Goal: Communication & Community: Share content

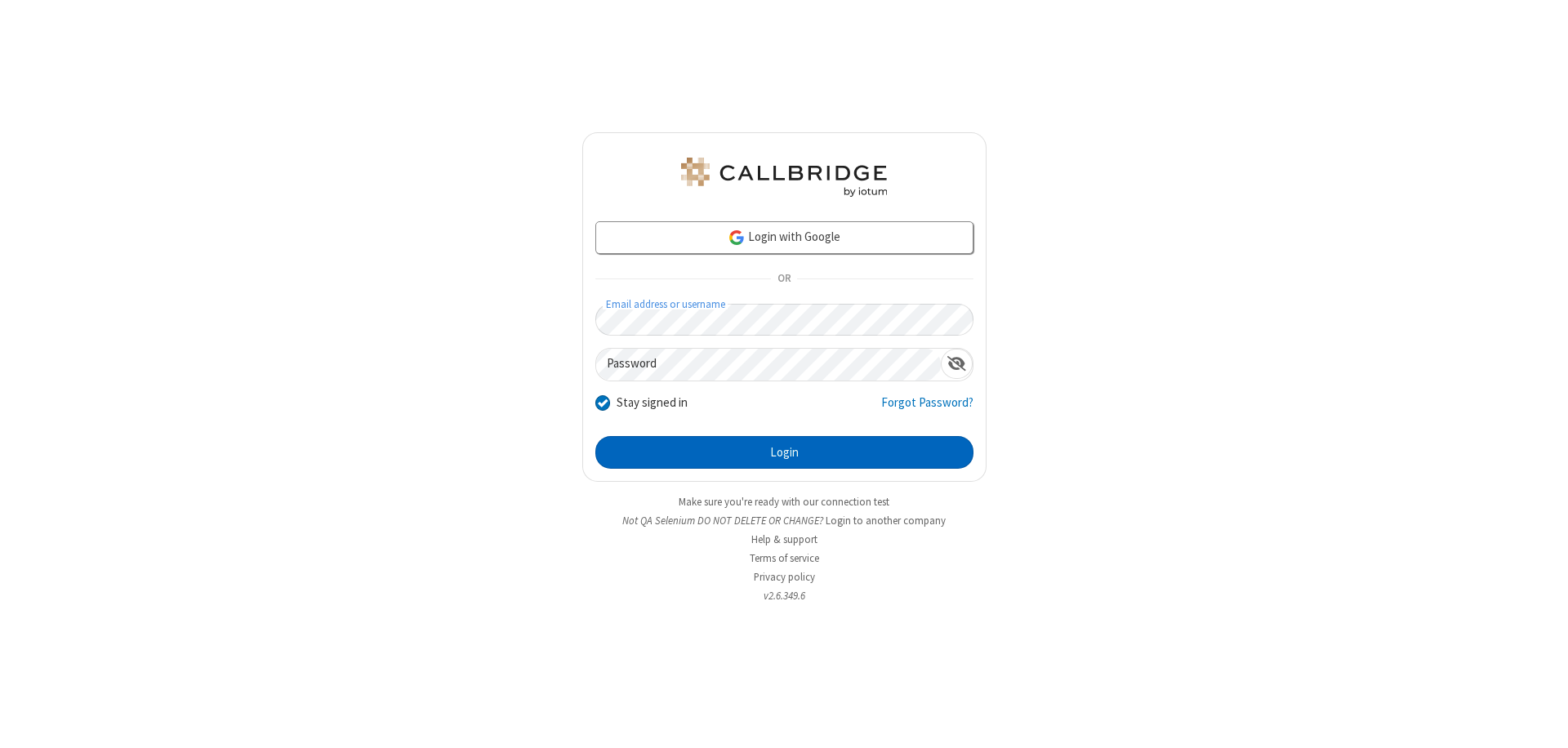
click at [784, 452] on button "Login" at bounding box center [785, 451] width 378 height 32
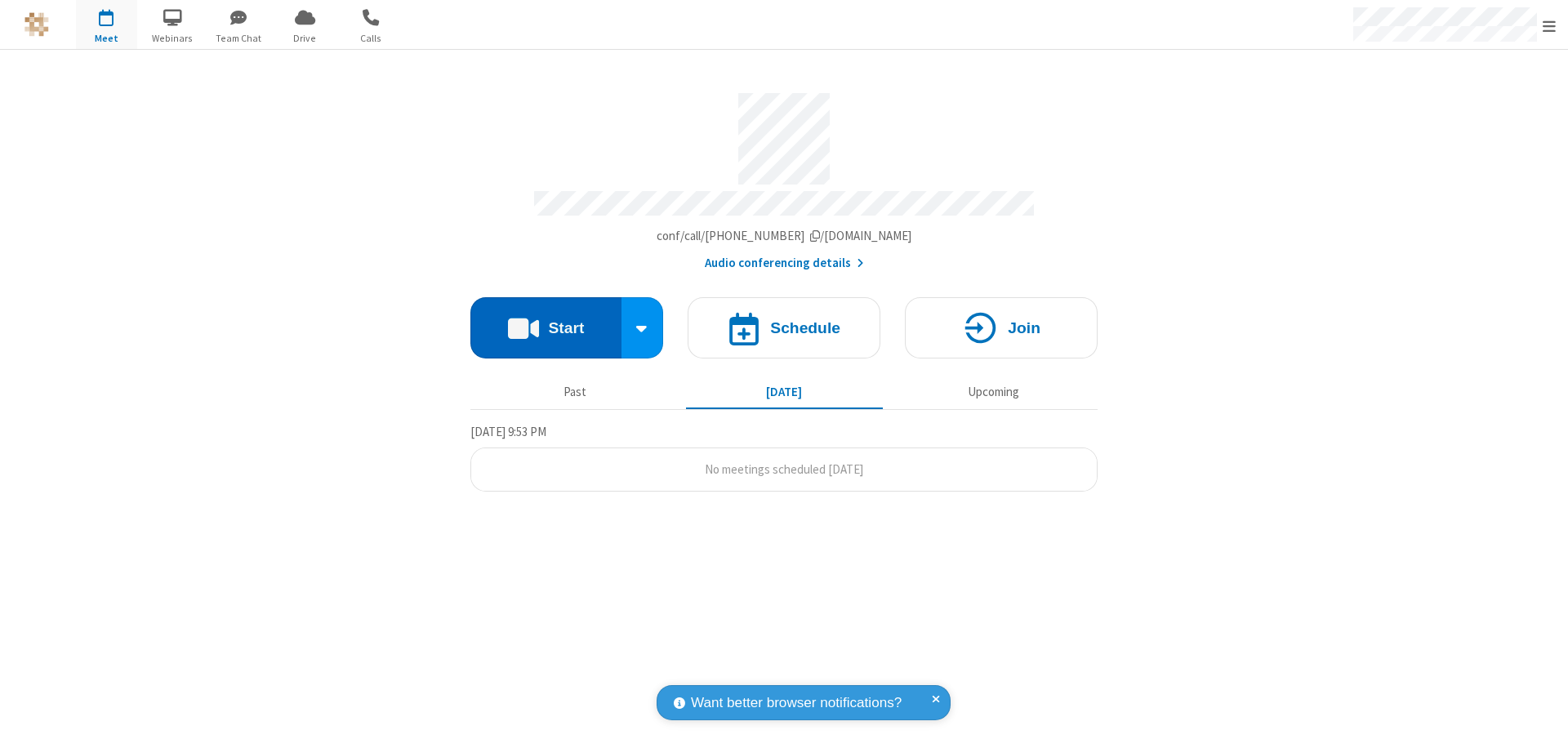
click at [546, 320] on button "Start" at bounding box center [546, 328] width 151 height 62
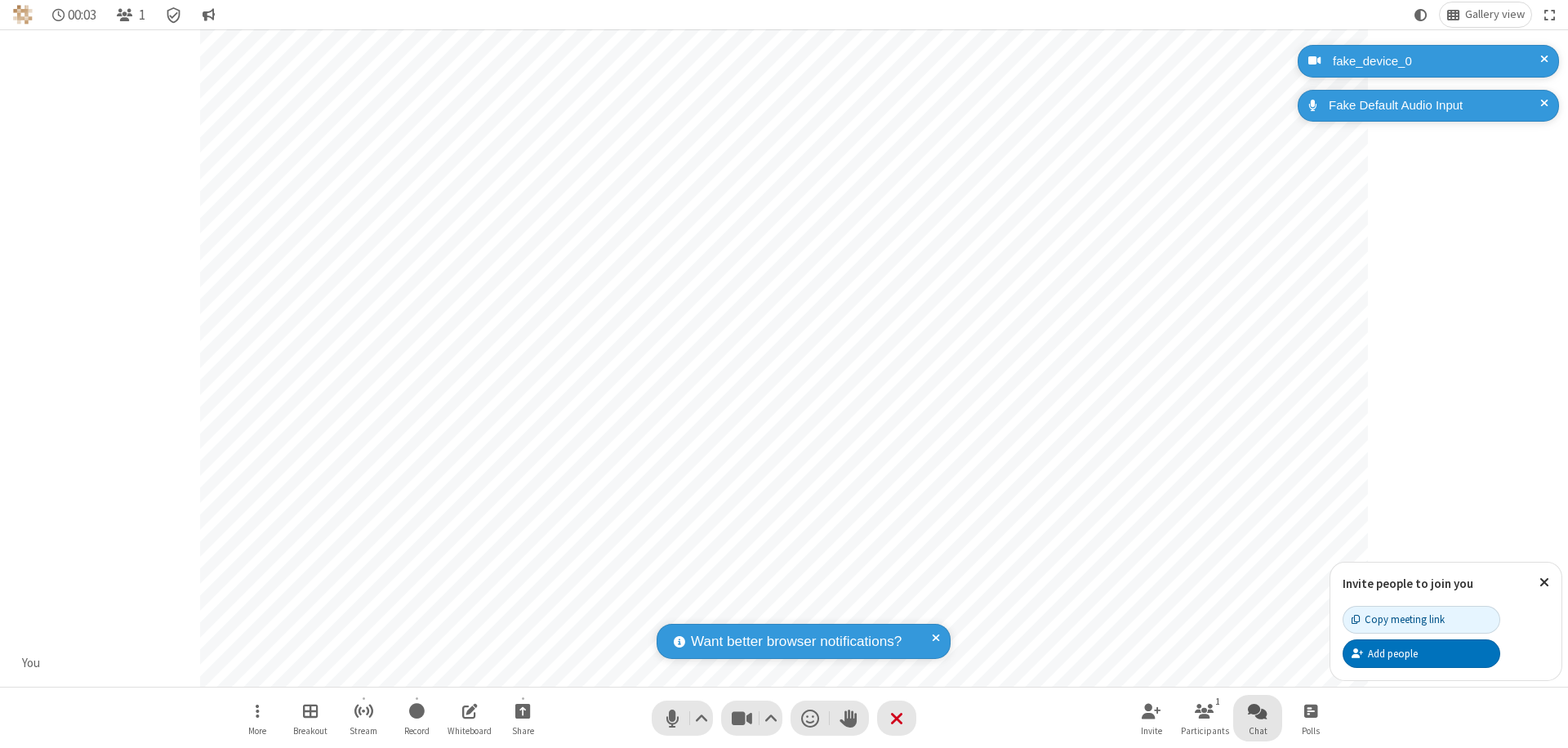
click at [1258, 711] on span "Open chat" at bounding box center [1258, 711] width 20 height 21
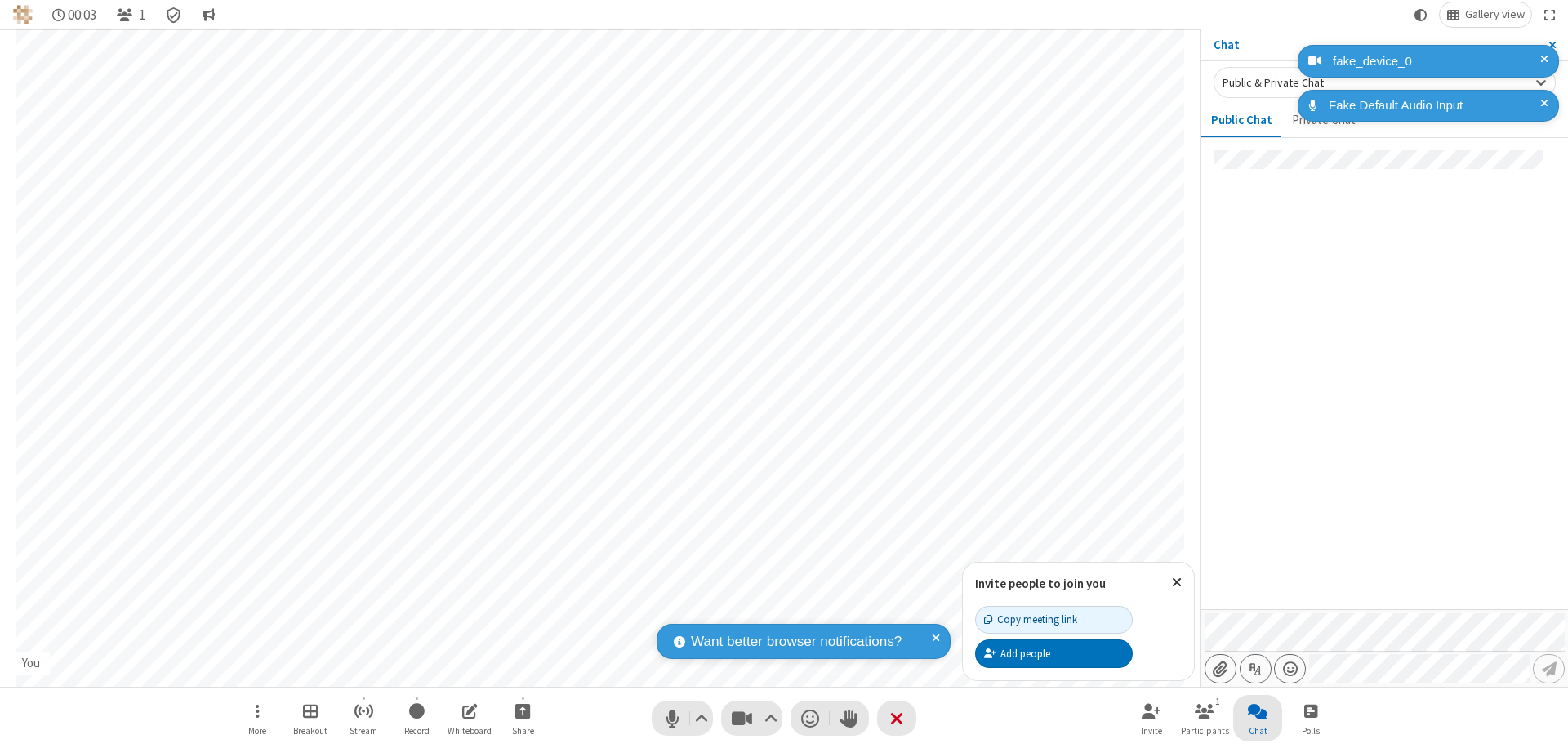
type input "C:\fakepath\doc_test.docx"
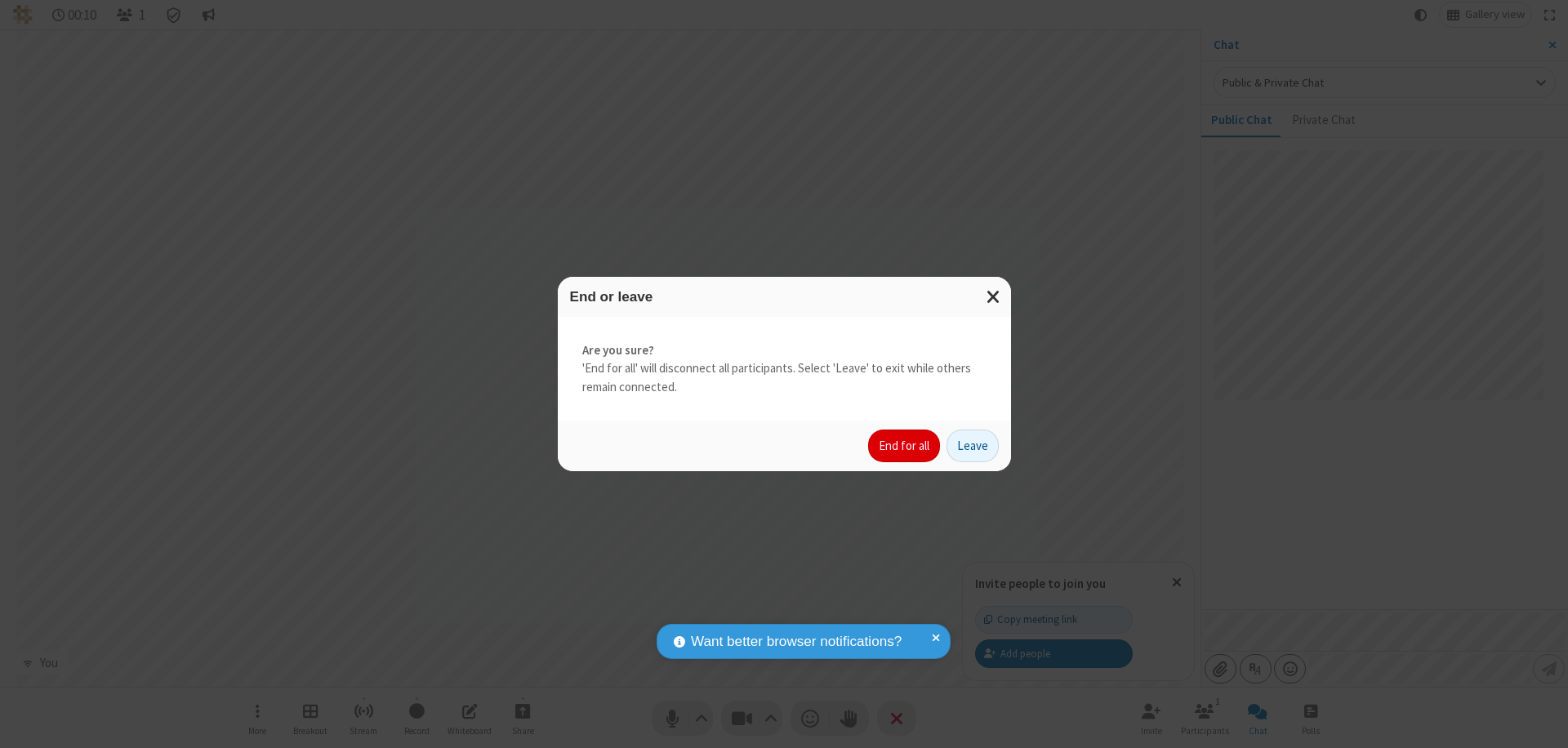
click at [905, 446] on button "End for all" at bounding box center [904, 446] width 72 height 32
